Goal: Transaction & Acquisition: Subscribe to service/newsletter

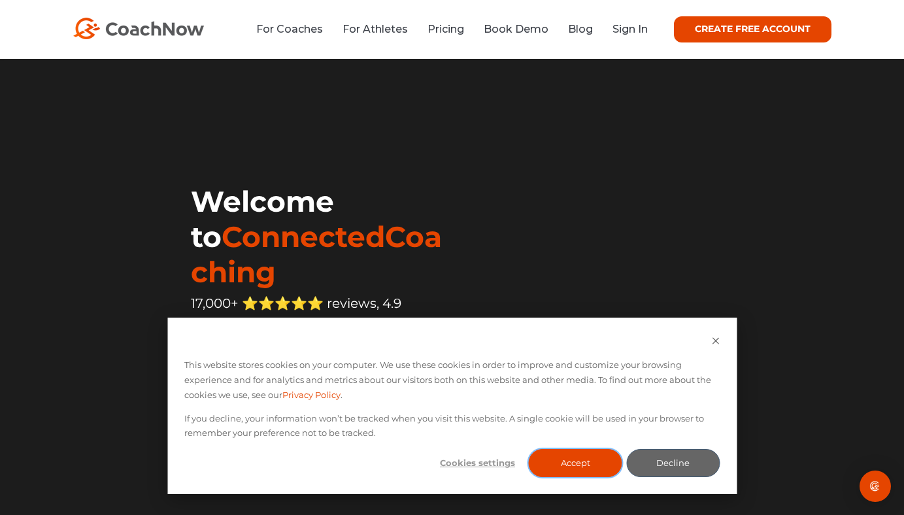
click at [580, 466] on button "Accept" at bounding box center [575, 463] width 93 height 28
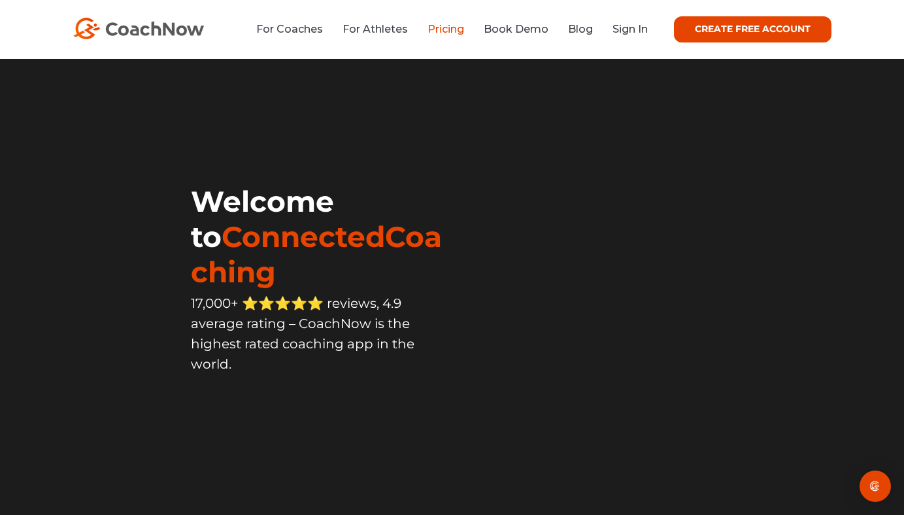
click at [438, 28] on link "Pricing" at bounding box center [445, 29] width 37 height 12
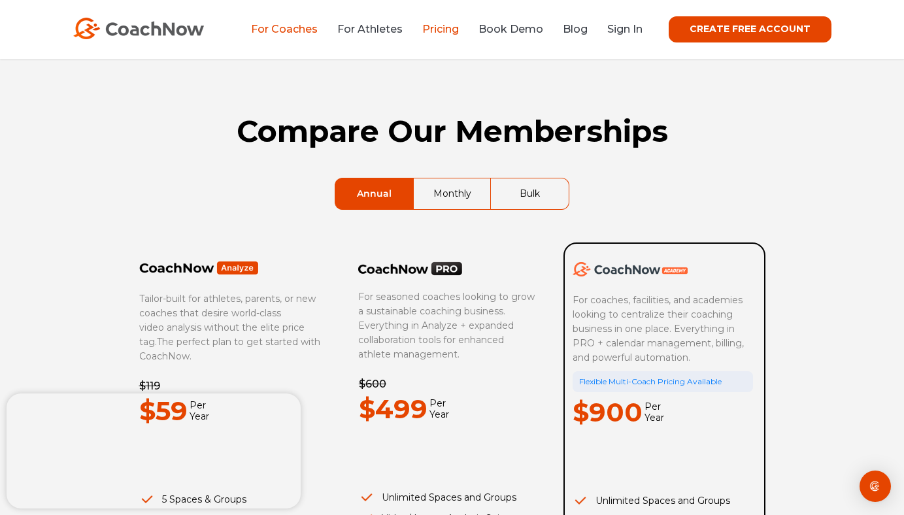
click at [274, 27] on link "For Coaches" at bounding box center [284, 29] width 67 height 12
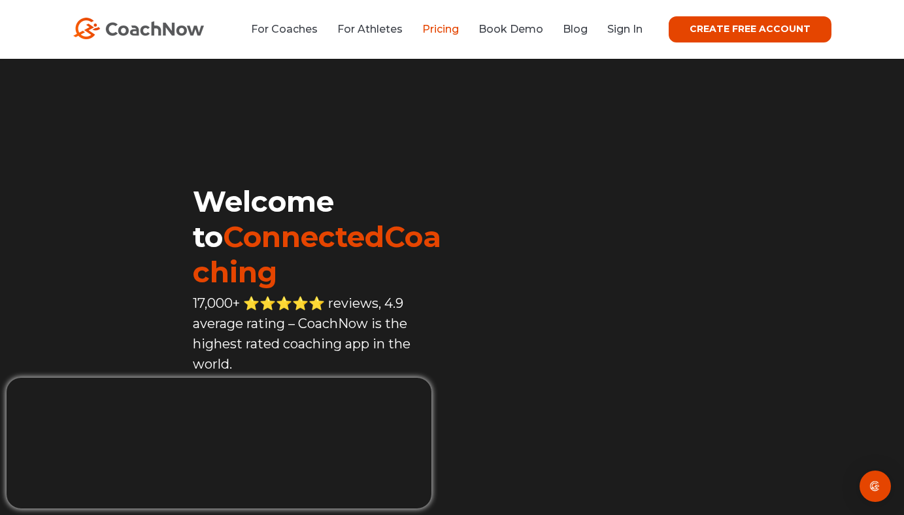
click at [445, 30] on link "Pricing" at bounding box center [440, 29] width 37 height 12
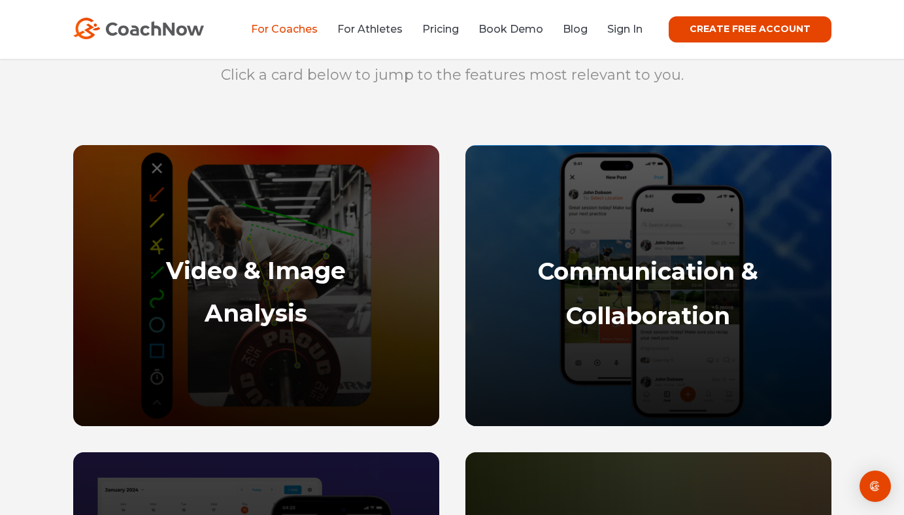
scroll to position [536, 0]
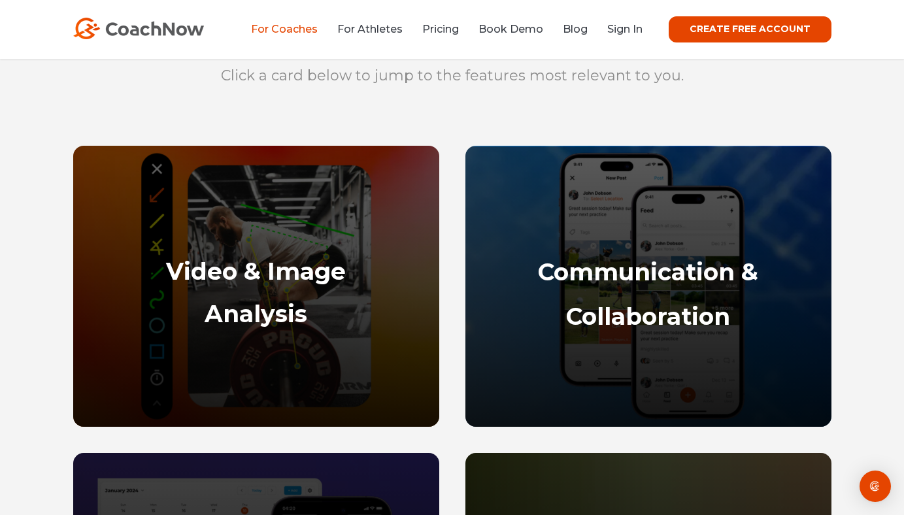
click at [704, 32] on link "CREATE FREE ACCOUNT" at bounding box center [749, 29] width 163 height 26
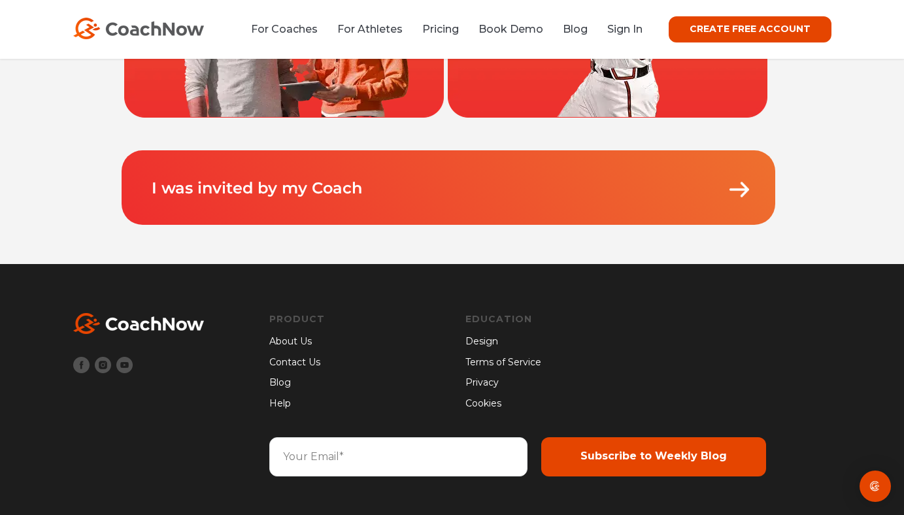
scroll to position [346, 0]
